Goal: Navigation & Orientation: Find specific page/section

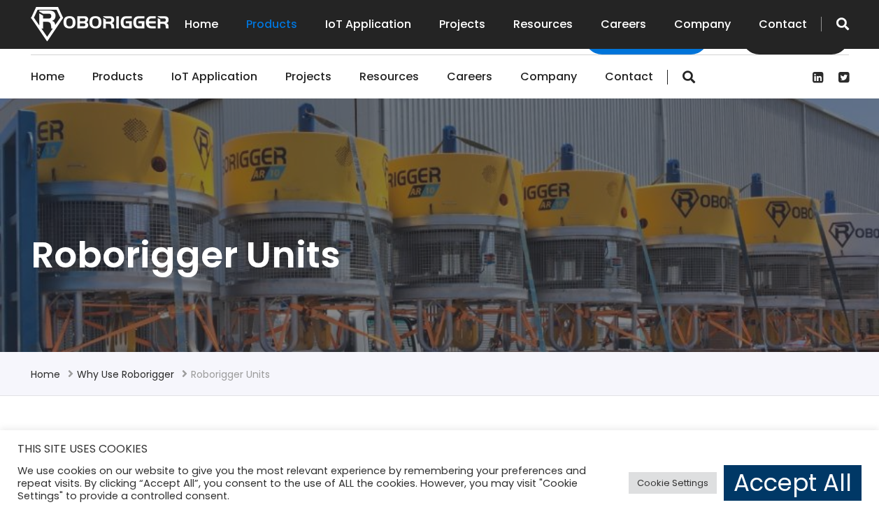
scroll to position [349, 0]
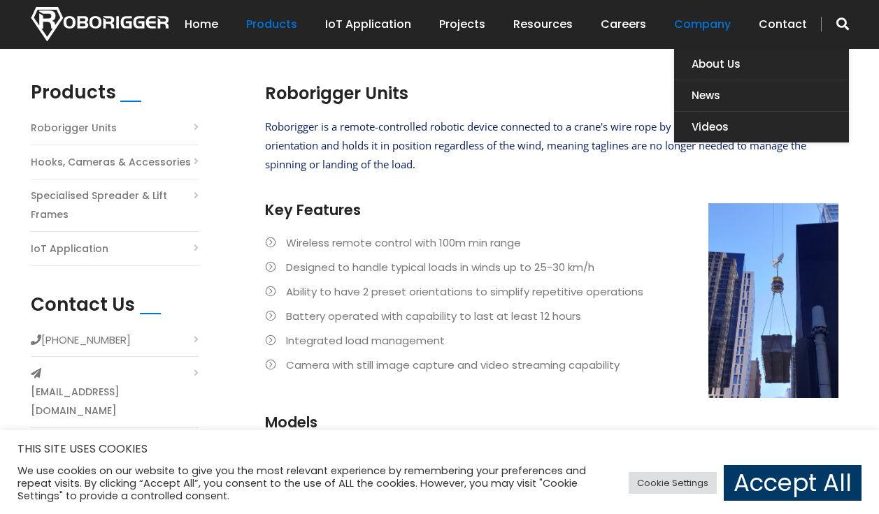
click at [719, 29] on link "Company" at bounding box center [702, 24] width 57 height 43
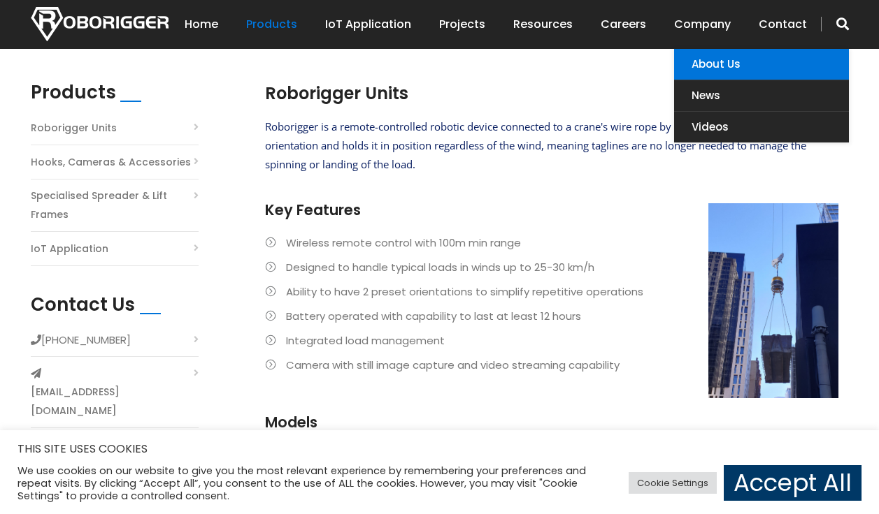
click at [726, 60] on link "About Us" at bounding box center [761, 64] width 175 height 31
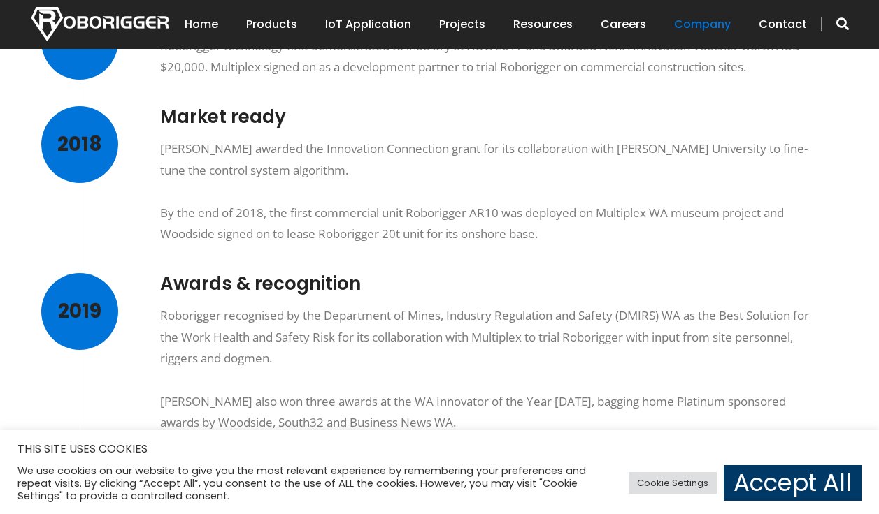
scroll to position [1363, 0]
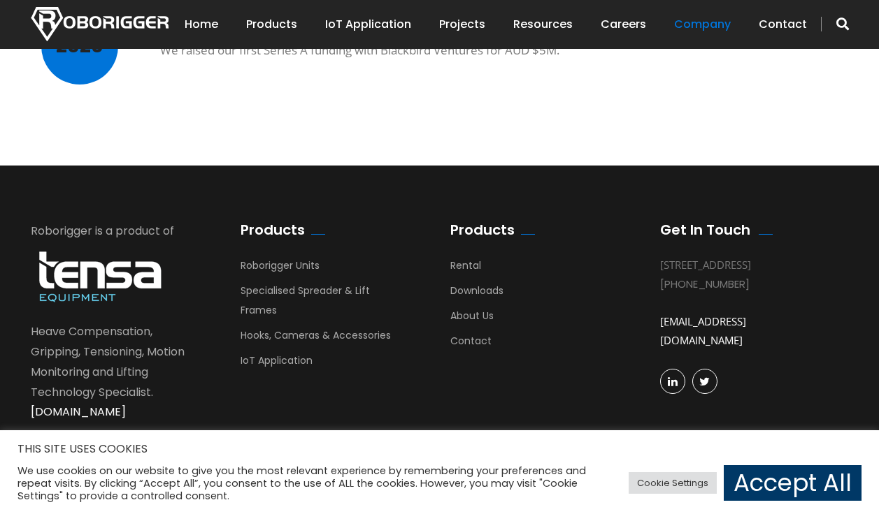
drag, startPoint x: 702, startPoint y: 285, endPoint x: 657, endPoint y: 264, distance: 49.7
click at [657, 264] on div "Get In Touch 1131 Hay St, West Perth, 6005 WA Australia +61 8 9488 4500 busdev@…" at bounding box center [754, 319] width 210 height 194
